Goal: Find specific page/section: Find specific page/section

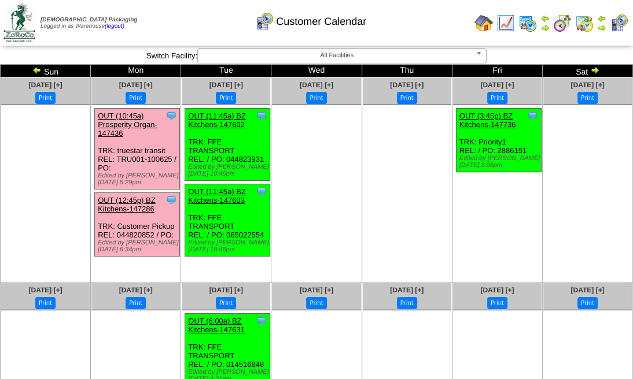
click at [601, 25] on img at bounding box center [601, 27] width 9 height 9
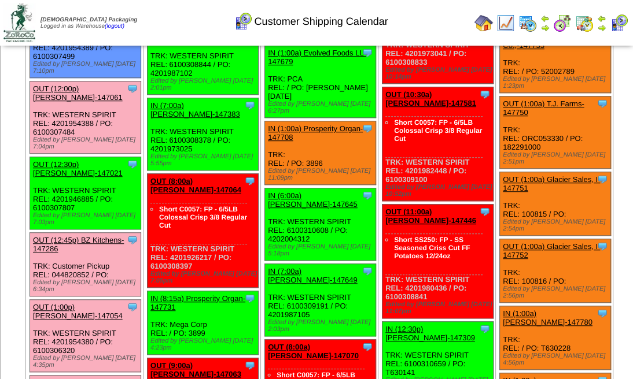
scroll to position [578, 0]
